Goal: Information Seeking & Learning: Learn about a topic

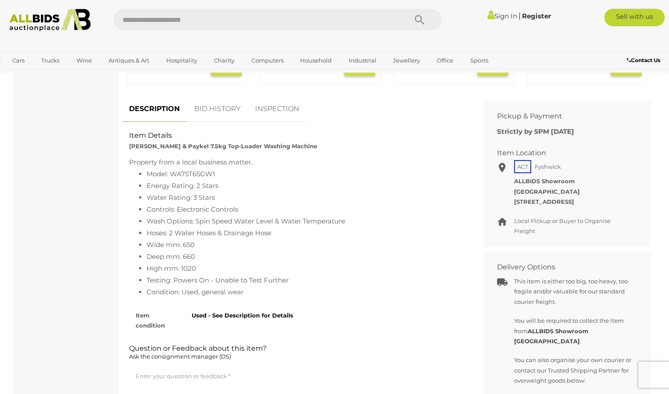
scroll to position [408, 0]
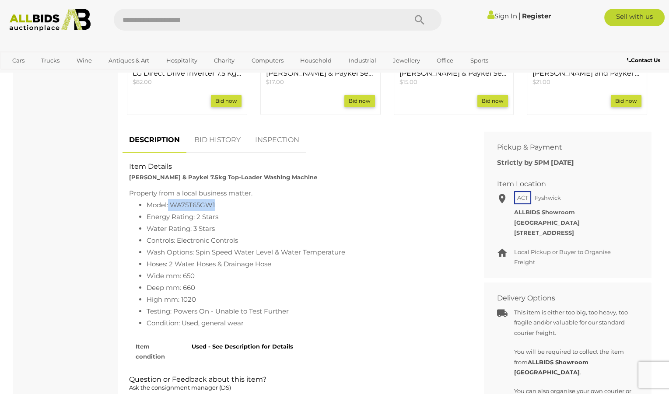
drag, startPoint x: 214, startPoint y: 210, endPoint x: 169, endPoint y: 209, distance: 46.0
click at [169, 209] on li "Model: WA75T65GW1" at bounding box center [306, 205] width 318 height 12
copy li "WA75T65GW1"
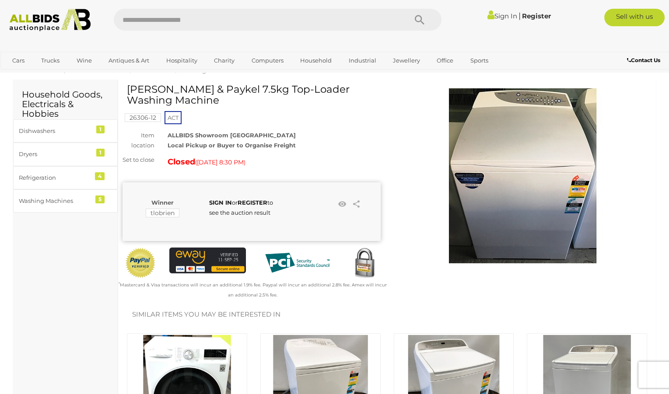
scroll to position [0, 0]
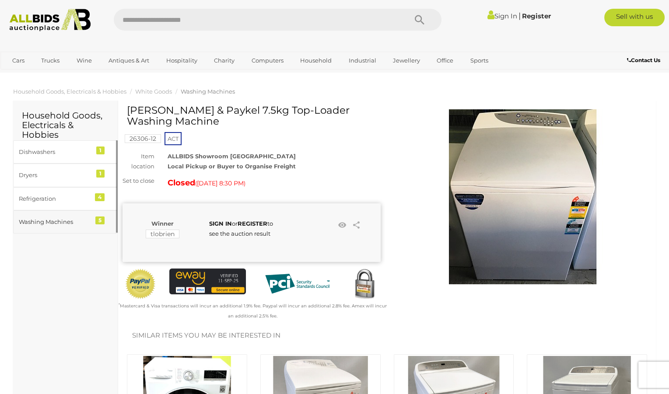
click at [50, 223] on div "Washing Machines" at bounding box center [55, 222] width 72 height 10
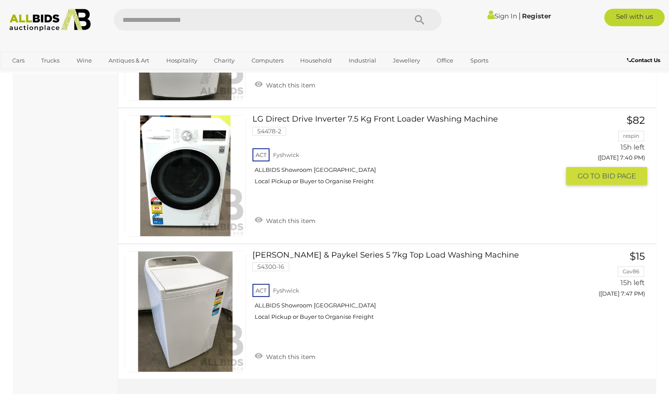
scroll to position [525, 0]
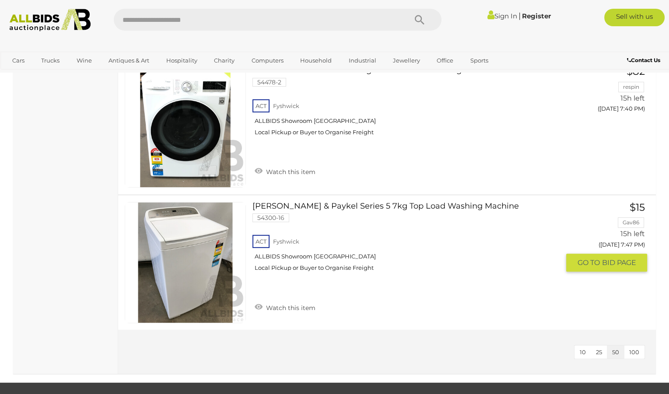
click at [190, 247] on link at bounding box center [185, 262] width 121 height 121
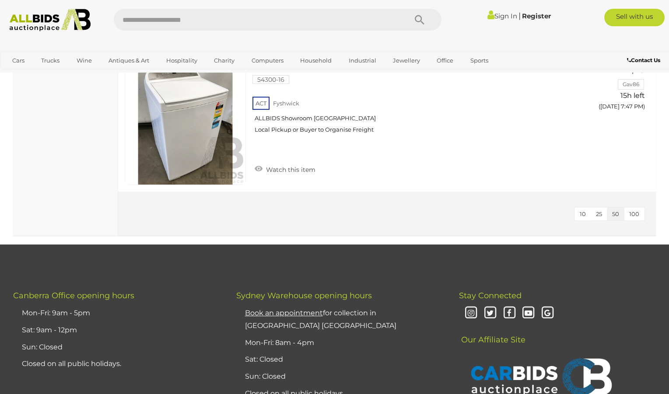
scroll to position [664, 0]
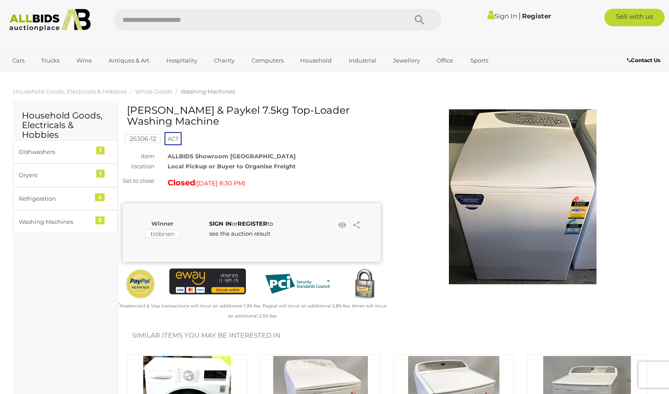
click at [508, 172] on img at bounding box center [522, 196] width 175 height 175
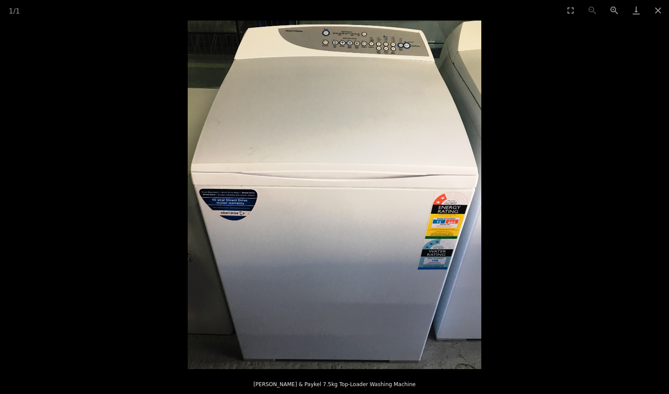
click at [397, 254] on img at bounding box center [335, 195] width 294 height 349
click at [657, 11] on button "Close gallery" at bounding box center [658, 10] width 22 height 21
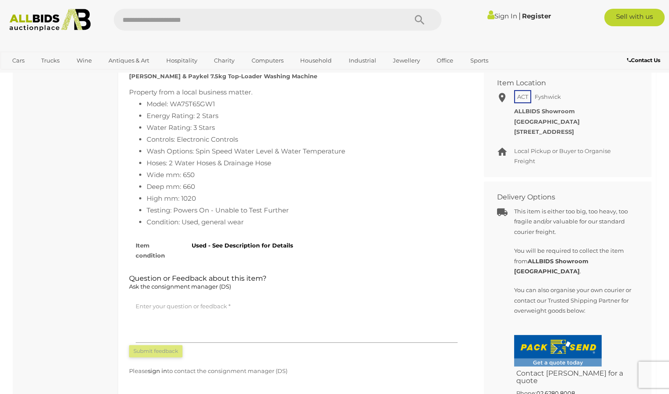
scroll to position [467, 0]
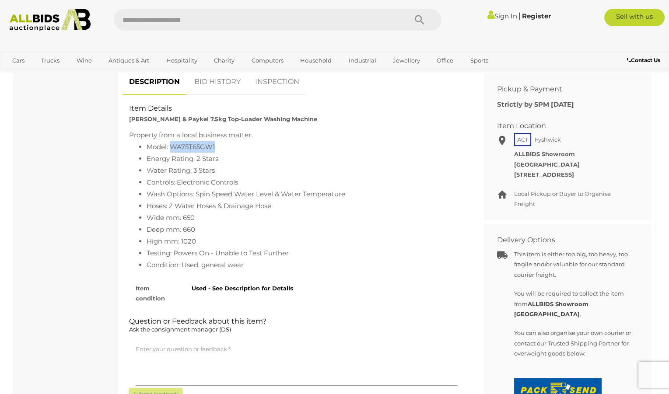
drag, startPoint x: 216, startPoint y: 152, endPoint x: 172, endPoint y: 151, distance: 43.4
click at [172, 151] on li "Model: WA75T65GW1" at bounding box center [306, 147] width 318 height 12
copy li "WA75T65GW1"
drag, startPoint x: 129, startPoint y: 124, endPoint x: 282, endPoint y: 127, distance: 152.8
click at [282, 123] on strong "Fisher & Paykel 7.5kg Top-Loader Washing Machine" at bounding box center [223, 119] width 188 height 7
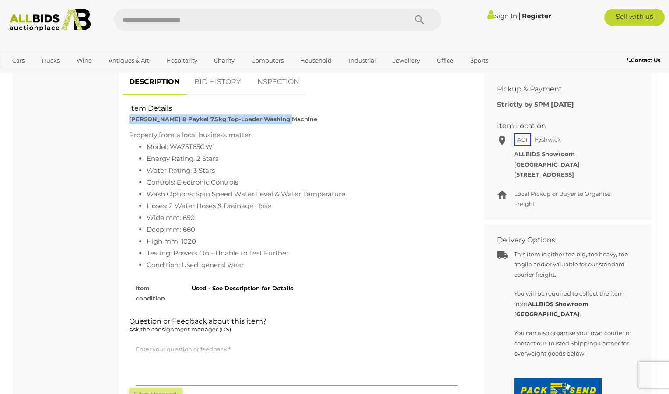
copy strong "Fisher & Paykel 7.5kg Top-Loader Washing Machine"
